Goal: Navigation & Orientation: Understand site structure

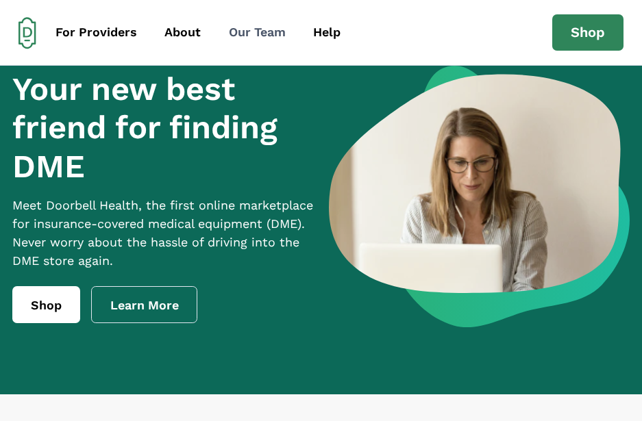
click at [267, 34] on div "Our Team" at bounding box center [257, 32] width 57 height 18
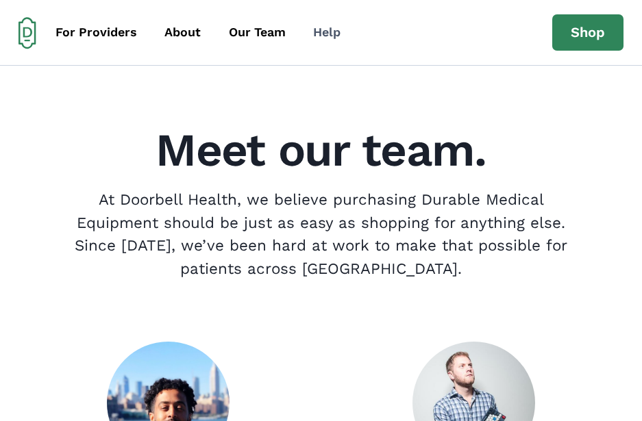
click at [310, 34] on link "Help" at bounding box center [327, 32] width 52 height 31
click at [336, 34] on div "Help" at bounding box center [326, 32] width 27 height 18
click at [98, 32] on div "For Providers" at bounding box center [95, 32] width 81 height 18
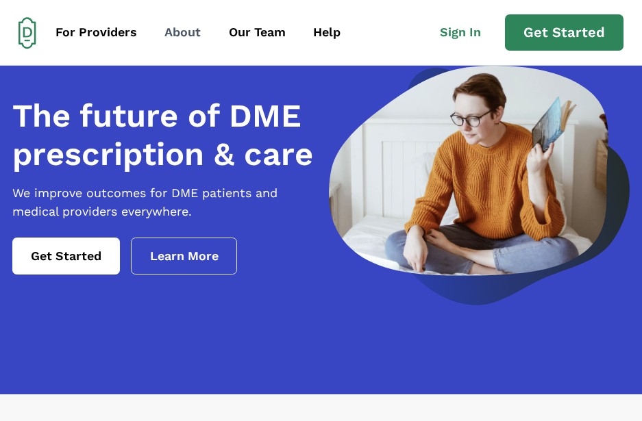
click at [186, 38] on div "About" at bounding box center [182, 32] width 36 height 18
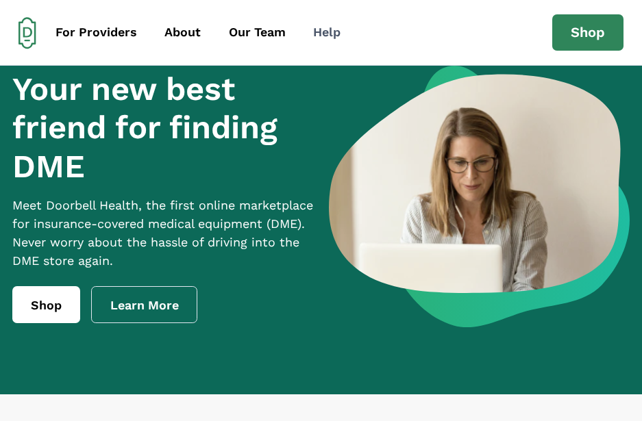
click at [323, 35] on div "Help" at bounding box center [326, 32] width 27 height 18
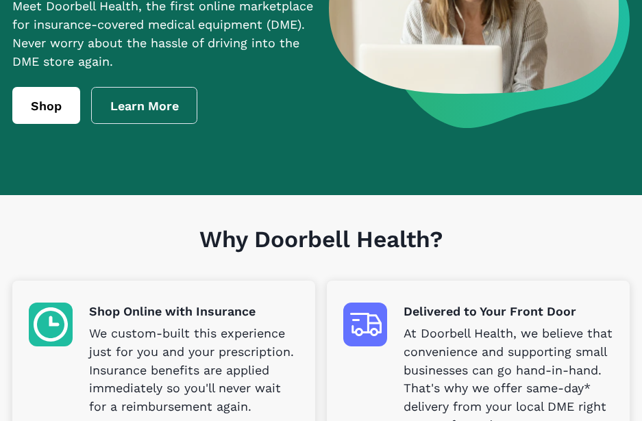
scroll to position [9, 0]
